Goal: Find specific page/section

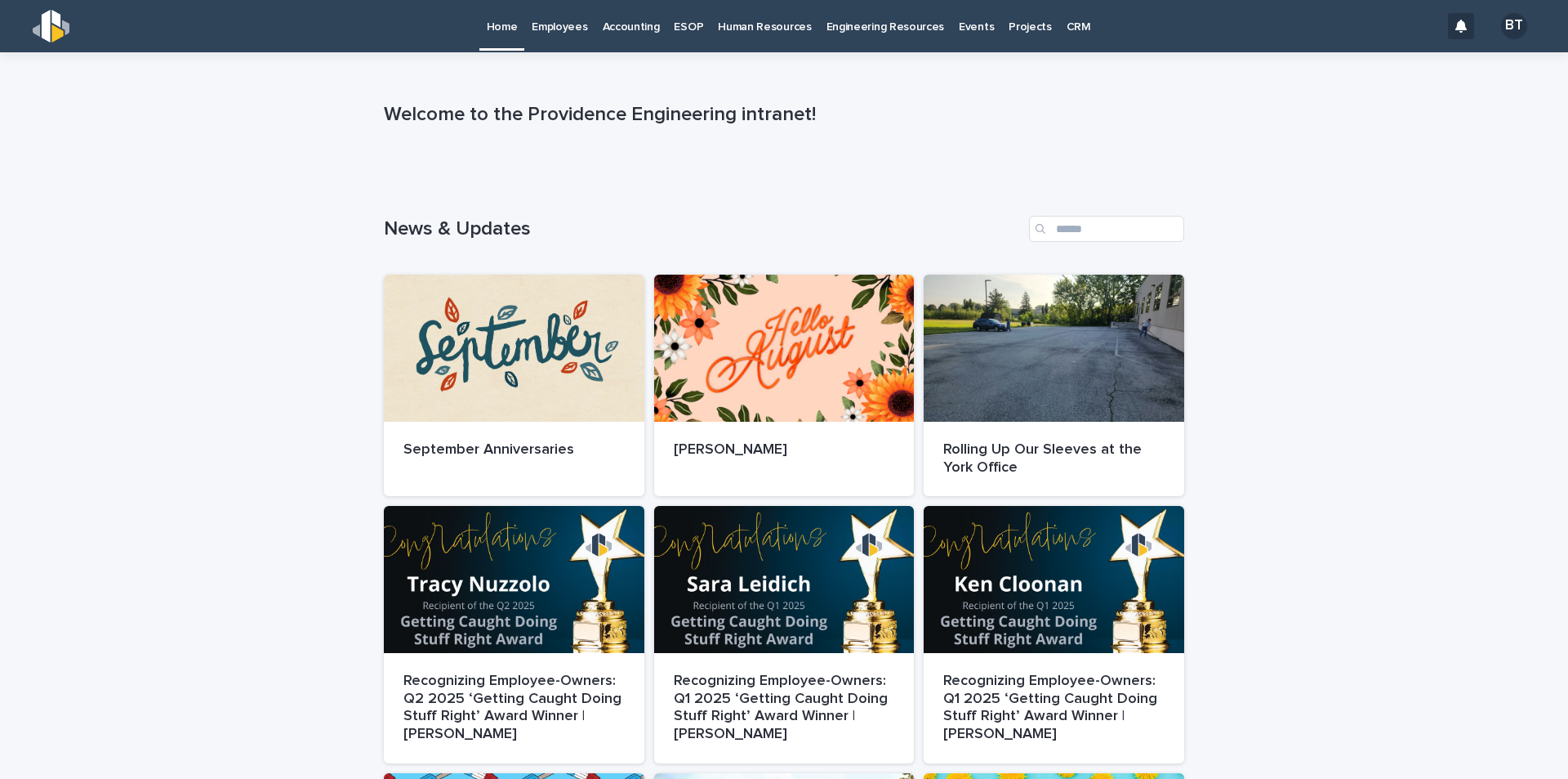
click at [582, 39] on link "Employees" at bounding box center [559, 25] width 70 height 51
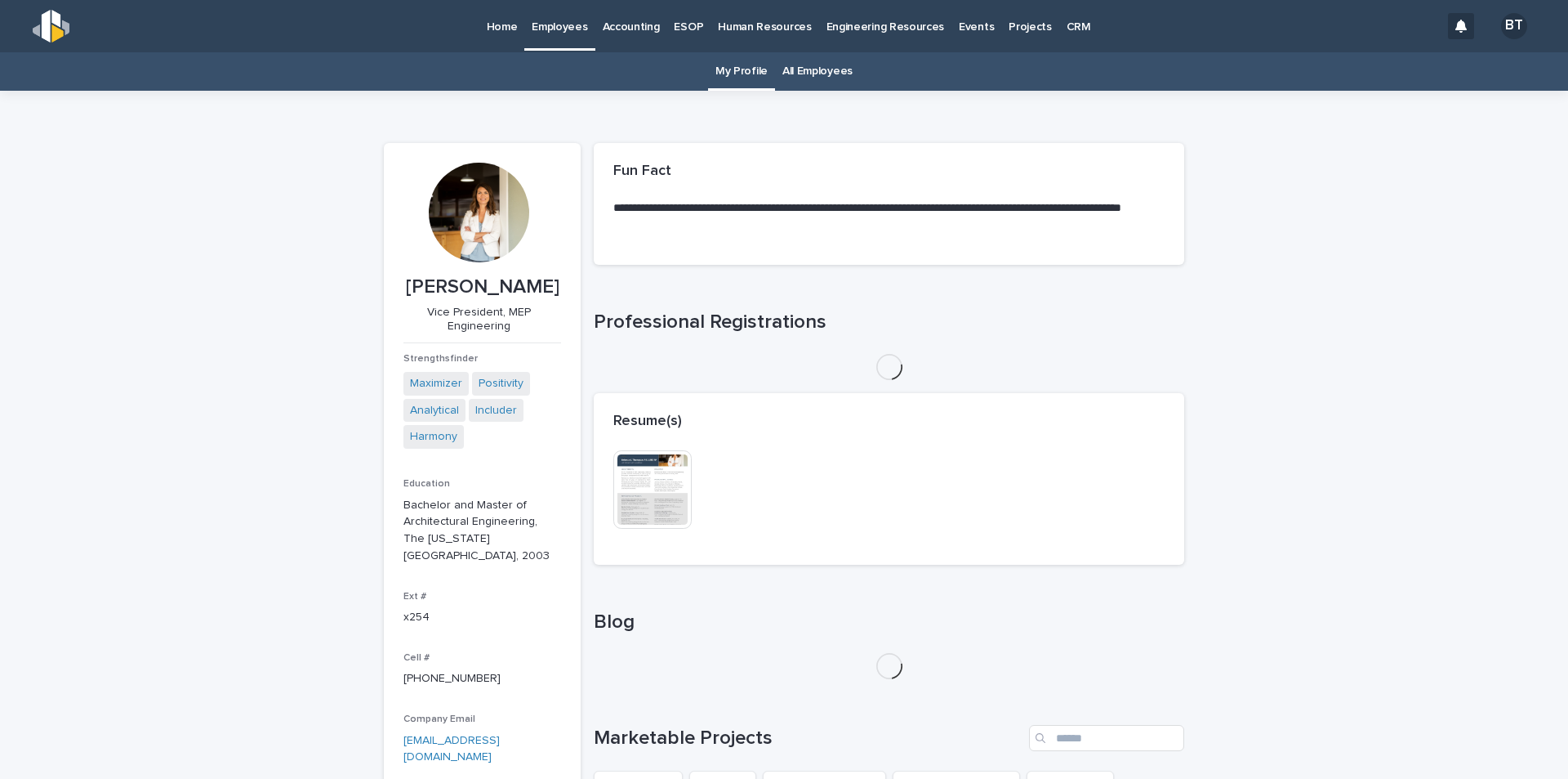
click at [811, 67] on link "All Employees" at bounding box center [817, 71] width 70 height 39
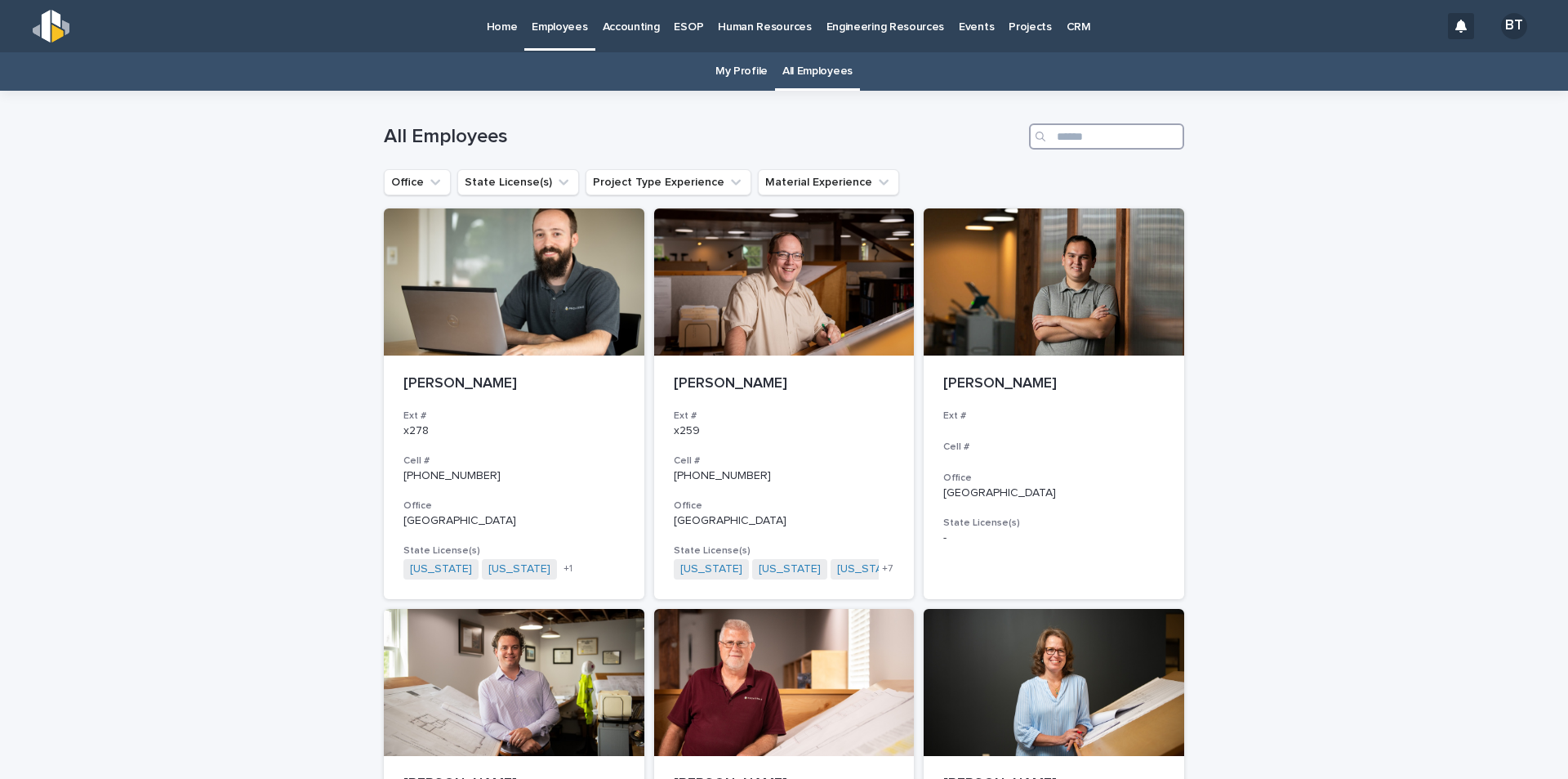
click at [1083, 142] on input "Search" at bounding box center [1107, 136] width 155 height 26
type input "**********"
